Goal: Task Accomplishment & Management: Use online tool/utility

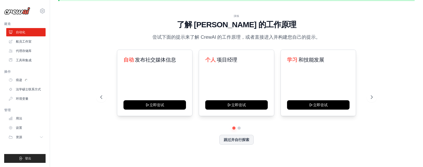
scroll to position [18, 0]
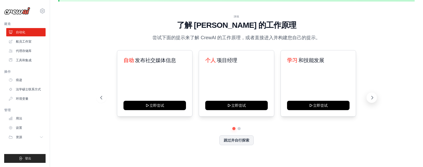
click at [374, 94] on button at bounding box center [371, 98] width 10 height 10
click at [372, 97] on icon at bounding box center [372, 97] width 2 height 3
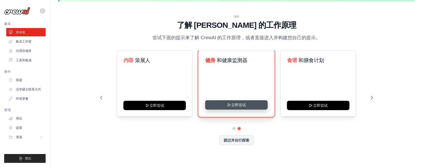
click at [244, 103] on button "立即尝试" at bounding box center [236, 104] width 62 height 9
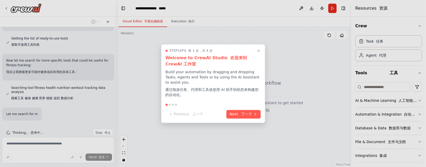
scroll to position [103, 0]
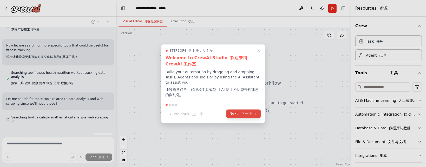
click at [243, 114] on font "下一个" at bounding box center [247, 114] width 11 height 4
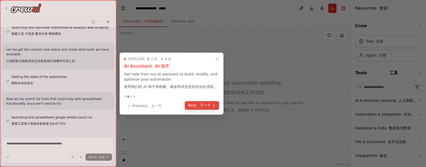
scroll to position [220, 0]
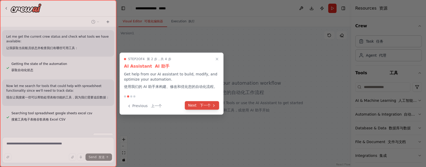
click at [205, 104] on font "下一个" at bounding box center [205, 105] width 11 height 4
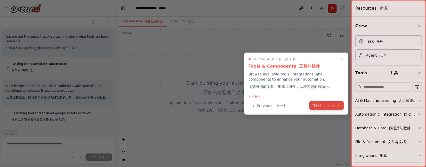
scroll to position [246, 0]
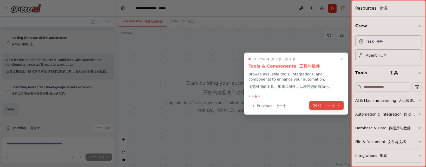
click at [322, 104] on button "Next 下一个" at bounding box center [327, 105] width 34 height 9
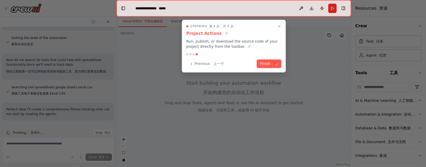
scroll to position [255, 0]
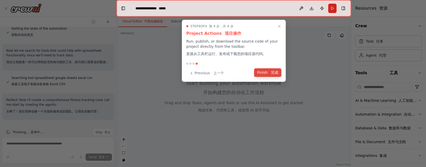
click at [272, 74] on font "完成" at bounding box center [274, 73] width 7 height 4
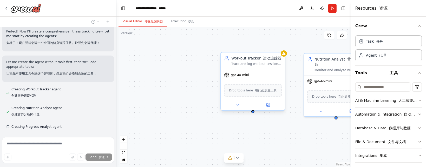
scroll to position [342, 0]
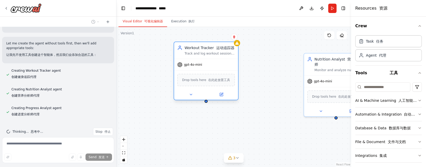
drag, startPoint x: 249, startPoint y: 57, endPoint x: 204, endPoint y: 47, distance: 46.4
click at [204, 47] on div "Workout Tracker 运动追踪器" at bounding box center [210, 47] width 50 height 5
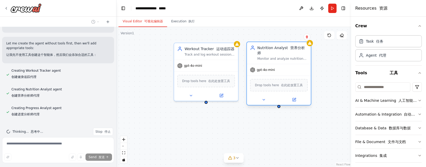
drag, startPoint x: 315, startPoint y: 56, endPoint x: 259, endPoint y: 47, distance: 56.5
click at [259, 47] on div "Nutrition Analyst 营养分析师" at bounding box center [283, 50] width 50 height 10
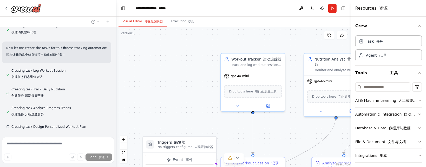
scroll to position [481, 0]
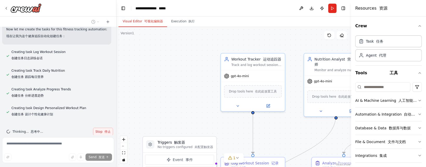
click at [95, 132] on span "Stop 停止" at bounding box center [102, 132] width 15 height 4
type textarea "**********"
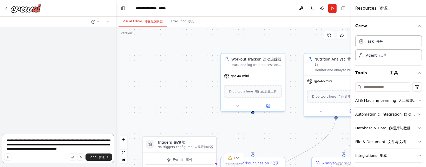
scroll to position [0, 0]
drag, startPoint x: 108, startPoint y: 149, endPoint x: 3, endPoint y: 141, distance: 105.2
click at [3, 141] on textarea "**********" at bounding box center [58, 148] width 112 height 29
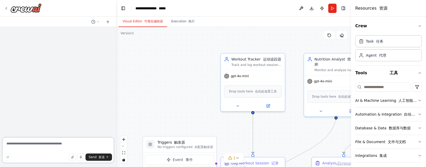
drag, startPoint x: 39, startPoint y: 140, endPoint x: 39, endPoint y: 145, distance: 5.5
click at [39, 145] on textarea at bounding box center [58, 150] width 112 height 26
click at [418, 99] on icon "button" at bounding box center [420, 101] width 4 height 4
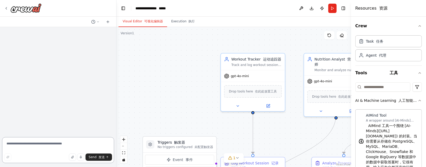
click at [52, 145] on textarea at bounding box center [58, 150] width 112 height 26
click at [51, 145] on textarea at bounding box center [58, 150] width 112 height 26
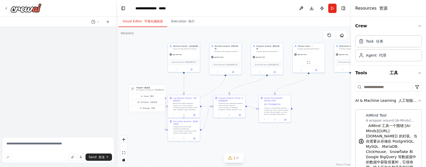
drag, startPoint x: 211, startPoint y: 119, endPoint x: 157, endPoint y: 73, distance: 70.7
click at [157, 73] on div ".deletable-edge-delete-btn { width: 20px; height: 20px; border: 0px solid #ffff…" at bounding box center [234, 97] width 235 height 140
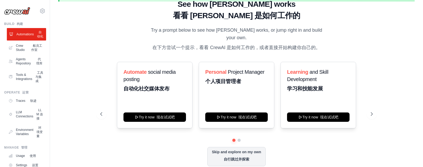
click at [22, 41] on link "Automations 自动化" at bounding box center [26, 34] width 39 height 12
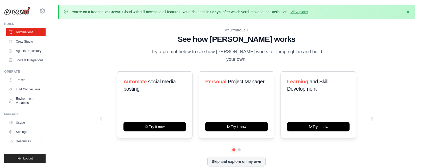
click at [348, 55] on div "WALKTHROUGH See how CrewAI works Try a prompt below to see how CrewAI works, or…" at bounding box center [236, 46] width 272 height 35
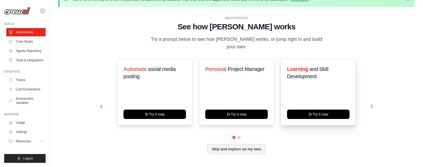
scroll to position [18, 0]
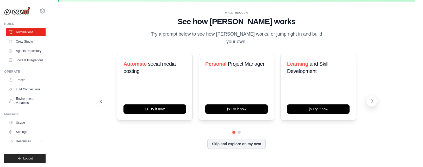
click at [369, 101] on icon at bounding box center [371, 101] width 5 height 5
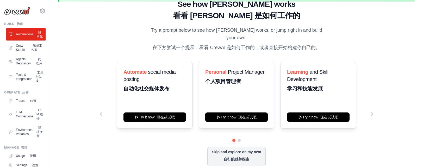
scroll to position [24, 0]
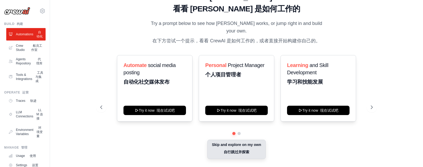
click at [238, 148] on button "Skip and explore on my own 自行跳过并探索" at bounding box center [236, 149] width 58 height 19
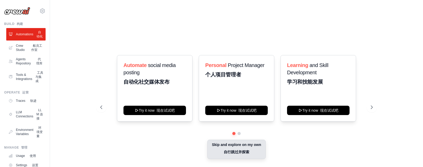
scroll to position [18, 0]
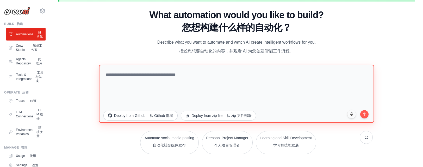
click at [191, 76] on textarea at bounding box center [236, 94] width 275 height 58
type textarea "*"
click at [181, 72] on textarea at bounding box center [236, 94] width 275 height 58
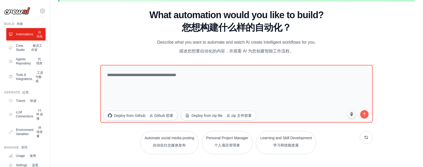
drag, startPoint x: 338, startPoint y: 149, endPoint x: 346, endPoint y: 150, distance: 7.3
click at [338, 149] on div "Automate social media posting 自动化社交媒体发布 Personal Project Manager 个人项目管理者 Learni…" at bounding box center [236, 142] width 272 height 23
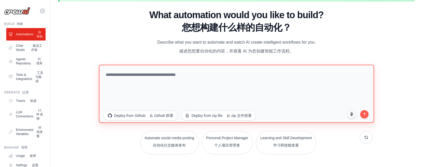
click at [224, 88] on textarea at bounding box center [236, 94] width 275 height 58
click at [250, 88] on textarea at bounding box center [236, 94] width 275 height 58
click at [186, 80] on textarea at bounding box center [236, 94] width 275 height 58
paste textarea "**********"
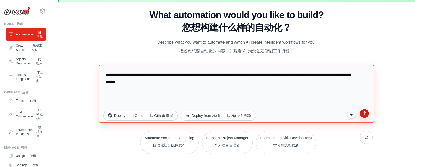
type textarea "**********"
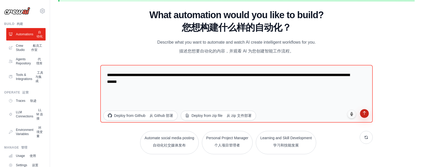
click at [362, 111] on icon "submit" at bounding box center [364, 113] width 4 height 4
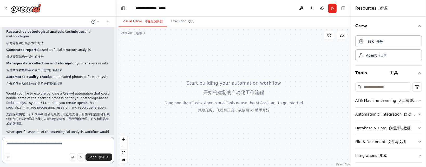
scroll to position [150, 0]
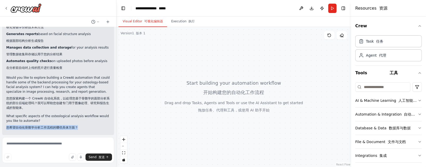
drag, startPoint x: 77, startPoint y: 122, endPoint x: 24, endPoint y: 120, distance: 53.1
click at [24, 120] on p "What specific aspects of the osteological analysis workflow would you like to a…" at bounding box center [58, 123] width 104 height 18
copy font "您希望自动化骨骼学分析工作流程的哪些具体方面？"
click at [34, 152] on textarea at bounding box center [58, 150] width 112 height 26
paste textarea "**********"
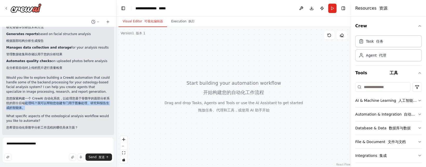
drag, startPoint x: 30, startPoint y: 104, endPoint x: 27, endPoint y: 98, distance: 6.4
click at [27, 98] on font "您想探索构建一个 CrewAI 自动化系统，以处理您基于骨骼学的面部分析系统的部分后端处理吗？我可以帮助您创建专门用于图像处理、研究和报告生成的智能体。" at bounding box center [58, 103] width 104 height 13
click at [26, 143] on textarea "**********" at bounding box center [58, 150] width 112 height 26
drag, startPoint x: 40, startPoint y: 104, endPoint x: 49, endPoint y: 99, distance: 10.3
click at [49, 99] on font "您想探索构建一个 CrewAI 自动化系统，以处理您基于骨骼学的面部分析系统的部分后端处理吗？我可以帮助您创建专门用于图像处理、研究和报告生成的智能体。" at bounding box center [58, 103] width 104 height 14
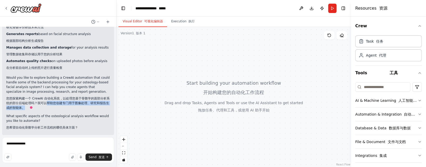
copy font "帮助您创建专门用于图像处理、研究和报告生成的智能体。"
click at [67, 147] on textarea "**********" at bounding box center [58, 150] width 112 height 26
paste textarea "**********"
click at [62, 144] on textarea "**********" at bounding box center [58, 150] width 112 height 26
type textarea "**********"
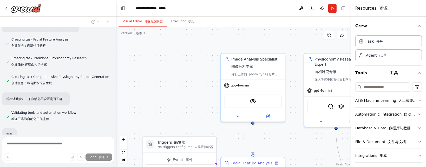
scroll to position [598, 0]
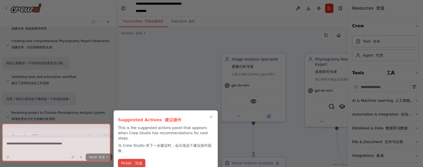
click at [135, 161] on font "完成" at bounding box center [138, 163] width 7 height 4
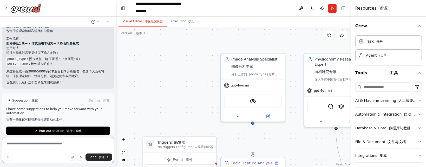
scroll to position [794, 0]
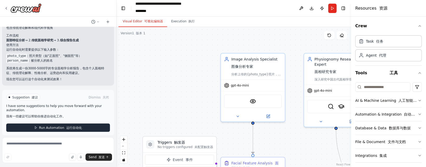
click at [73, 126] on font "运行自动化" at bounding box center [74, 128] width 16 height 4
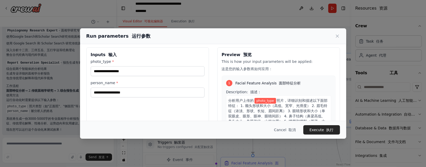
scroll to position [0, 0]
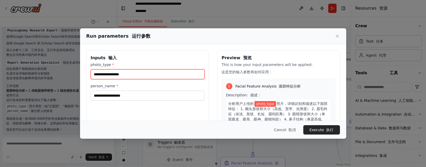
click at [151, 75] on input "photo_type *" at bounding box center [148, 74] width 114 height 10
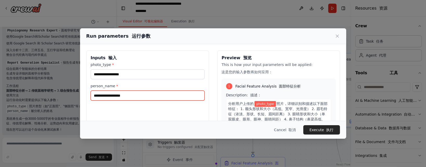
click at [161, 95] on input "person_name *" at bounding box center [148, 96] width 114 height 10
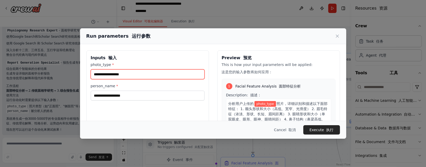
click at [146, 76] on input "photo_type *" at bounding box center [148, 74] width 114 height 10
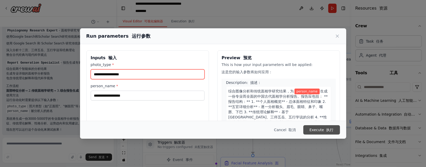
scroll to position [243, 0]
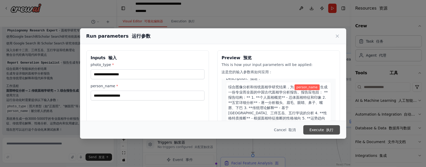
click at [318, 129] on button "Execute 执行" at bounding box center [322, 129] width 37 height 9
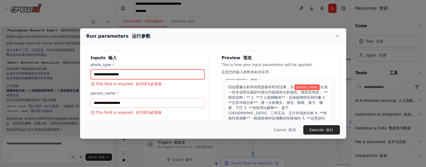
click at [142, 74] on input "photo_type *" at bounding box center [148, 74] width 114 height 10
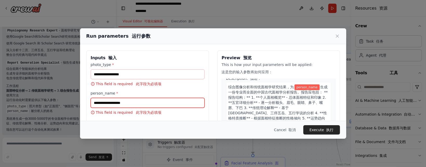
click at [137, 104] on input "person_name *" at bounding box center [148, 103] width 114 height 10
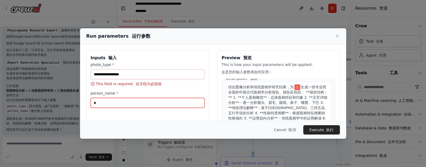
scroll to position [241, 0]
type input "*"
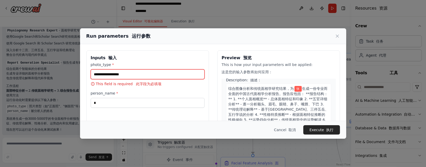
click at [142, 76] on input "photo_type *" at bounding box center [148, 74] width 114 height 10
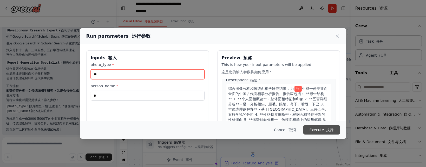
type input "**"
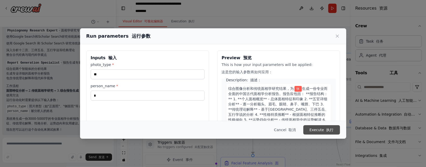
click at [314, 129] on button "Execute 执行" at bounding box center [322, 129] width 37 height 9
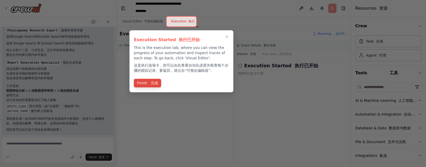
click at [155, 82] on font "完成" at bounding box center [154, 83] width 7 height 4
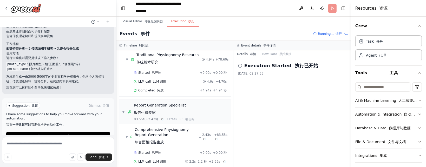
scroll to position [794, 0]
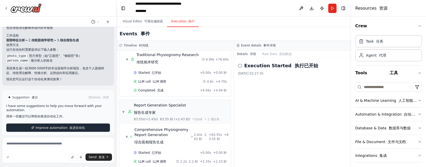
click at [75, 124] on button "Improve automation 改进自动化" at bounding box center [58, 128] width 104 height 8
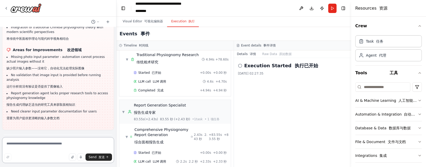
scroll to position [1117, 0]
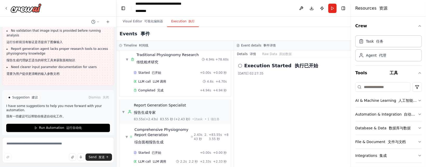
click at [67, 126] on span "Run Automation 运行自动化" at bounding box center [60, 128] width 43 height 4
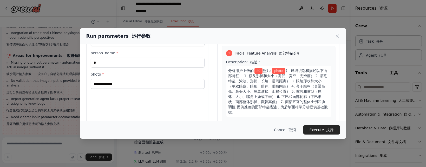
scroll to position [16, 0]
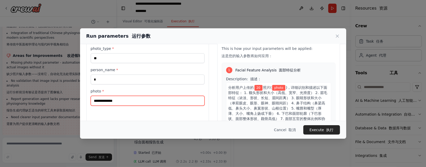
click at [127, 103] on input "photo *" at bounding box center [148, 101] width 114 height 10
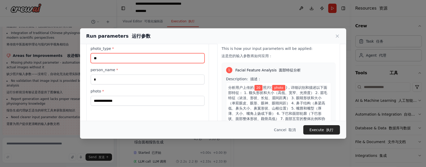
drag, startPoint x: 112, startPoint y: 59, endPoint x: 89, endPoint y: 59, distance: 23.7
click at [89, 59] on div "Inputs 输入 photo_type * ** person_name * * photo *" at bounding box center [147, 100] width 123 height 133
type input "*"
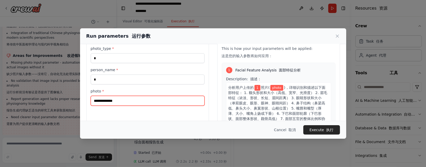
click at [137, 100] on input "photo *" at bounding box center [148, 101] width 114 height 10
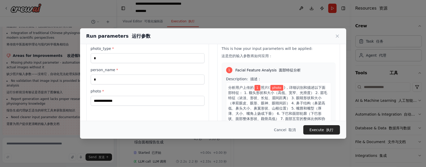
click at [275, 87] on span "photo" at bounding box center [277, 88] width 13 height 6
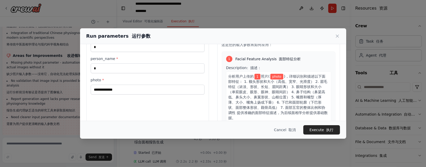
scroll to position [52, 0]
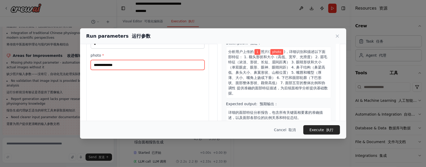
click at [136, 63] on input "photo *" at bounding box center [148, 65] width 114 height 10
click at [135, 65] on input "photo *" at bounding box center [148, 65] width 114 height 10
click at [134, 65] on input "photo *" at bounding box center [148, 65] width 114 height 10
click at [134, 66] on input "photo *" at bounding box center [148, 65] width 114 height 10
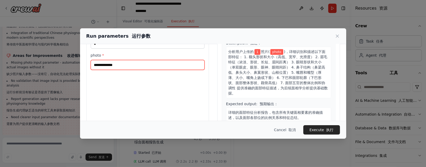
scroll to position [68, 0]
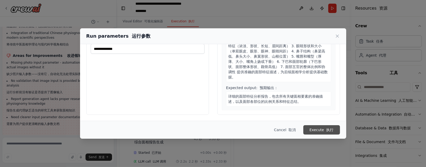
click at [326, 129] on font "submit" at bounding box center [325, 130] width 2 height 4
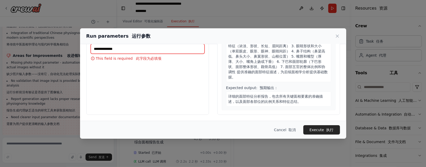
click at [120, 45] on input "photo *" at bounding box center [148, 49] width 114 height 10
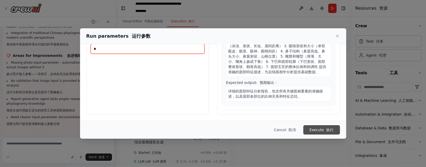
type input "*"
click at [334, 129] on font "执行" at bounding box center [330, 130] width 7 height 4
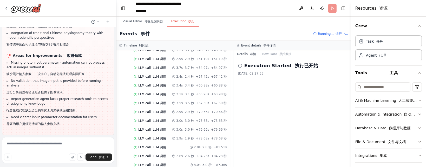
scroll to position [1590, 0]
